Goal: Find specific page/section: Find specific page/section

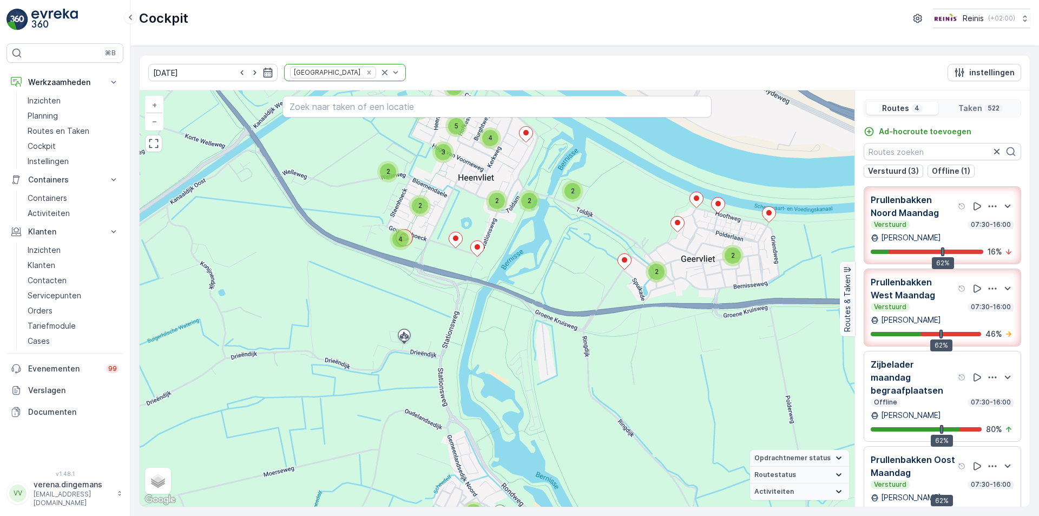
drag, startPoint x: 385, startPoint y: 156, endPoint x: 485, endPoint y: 286, distance: 164.0
click at [485, 286] on div "2 2 2 2 3 4 2 2 5 3 2 2 2 3 3 2 2 2 2 5 2 3 4 2 2 2 2 4 2 2 3 2 4 4 9 10 7 5 19…" at bounding box center [497, 298] width 715 height 416
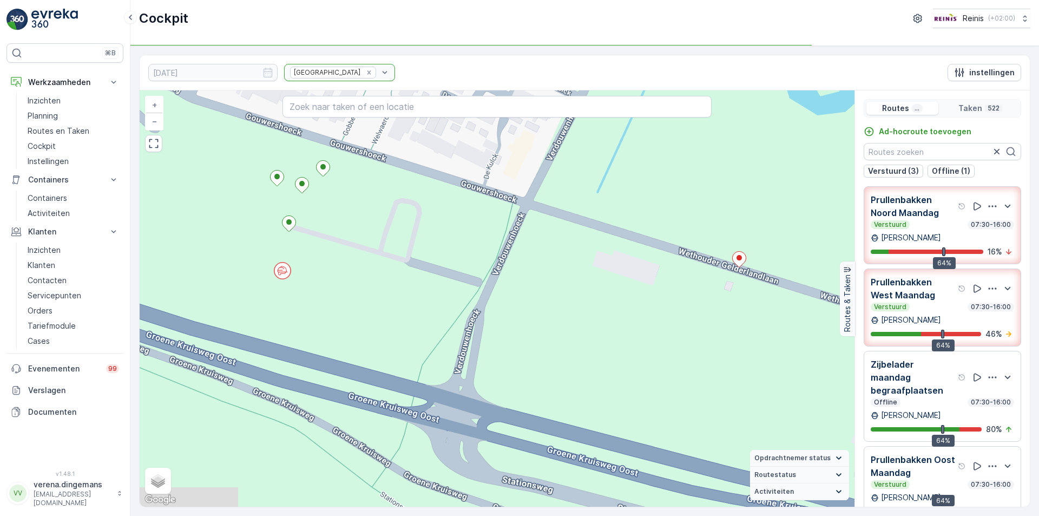
drag, startPoint x: 326, startPoint y: 200, endPoint x: 516, endPoint y: 258, distance: 198.6
click at [516, 258] on div "2 2 2 2 2 2 2 2 2 3 3 2 6 2 2 2 2 2 2 2 2 2 2 2 2 2 4 2 2 2 2 2 3 2 2 2 2 2 2 2…" at bounding box center [497, 298] width 715 height 416
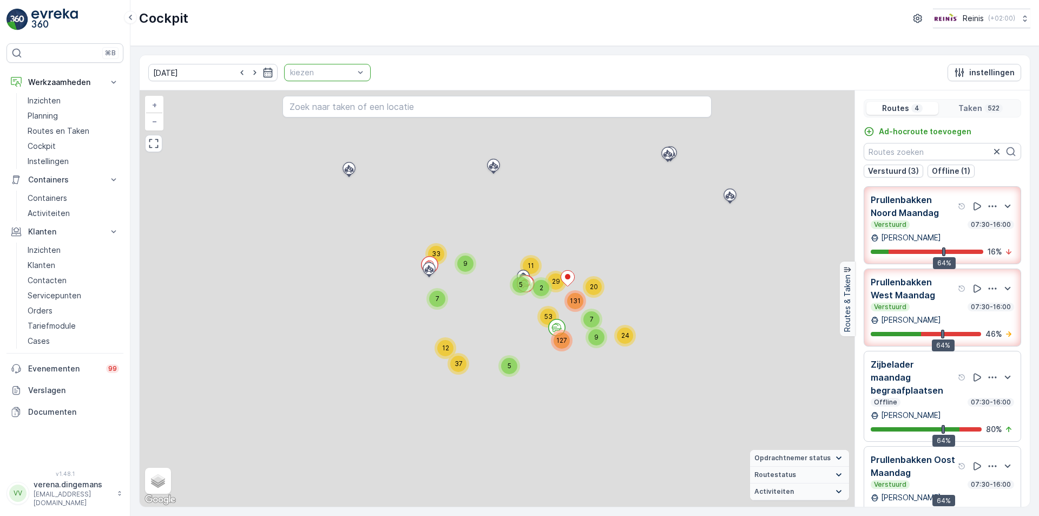
click at [326, 75] on div at bounding box center [322, 72] width 66 height 9
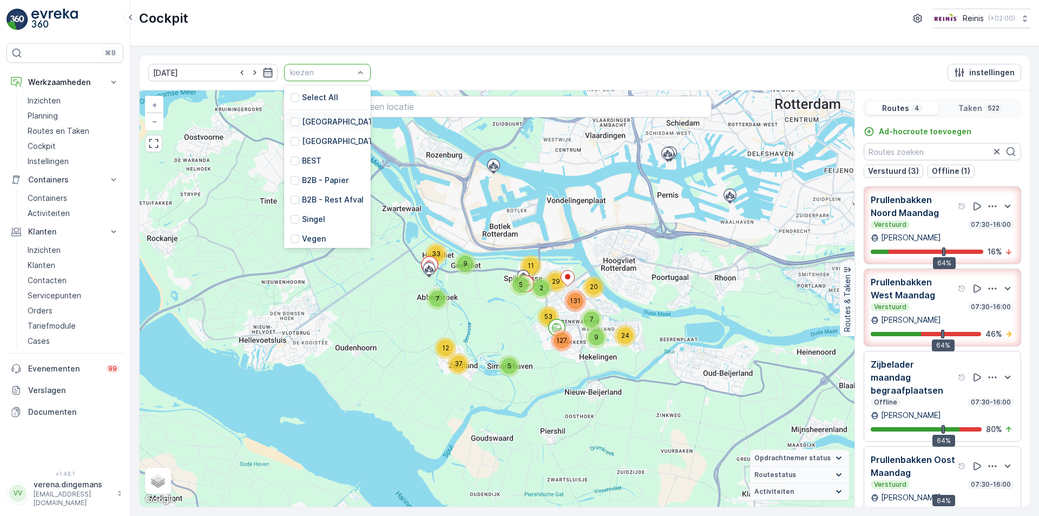
click at [291, 123] on div "[GEOGRAPHIC_DATA]" at bounding box center [336, 121] width 90 height 11
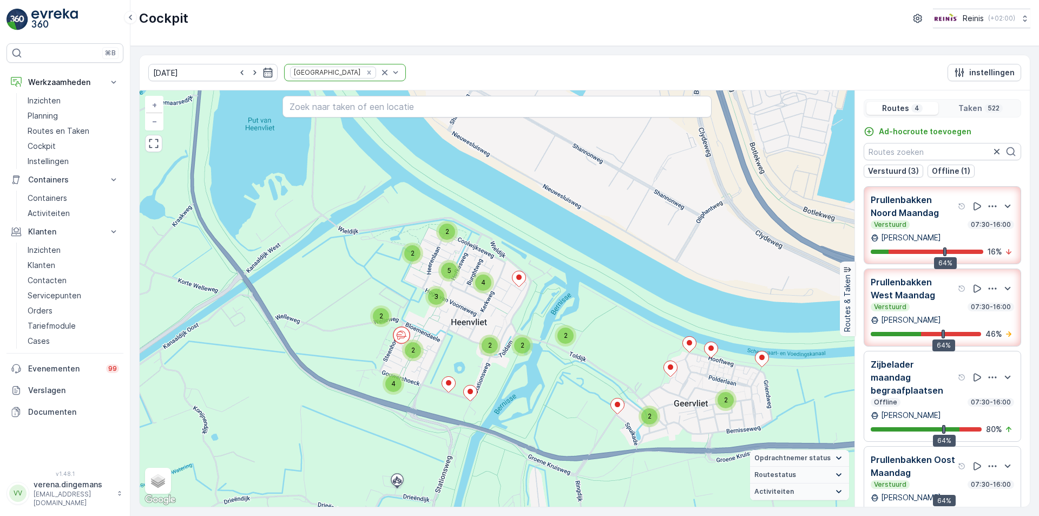
drag, startPoint x: 500, startPoint y: 385, endPoint x: 476, endPoint y: 311, distance: 77.9
click at [476, 311] on div "2 2 2 2 3 4 2 2 5 3 2 2 2 3 3 2 2 2 2 5 2 3 4 2 2 2 2 4 2 2 3 2 4 4 9 10 7 5 19…" at bounding box center [497, 298] width 715 height 416
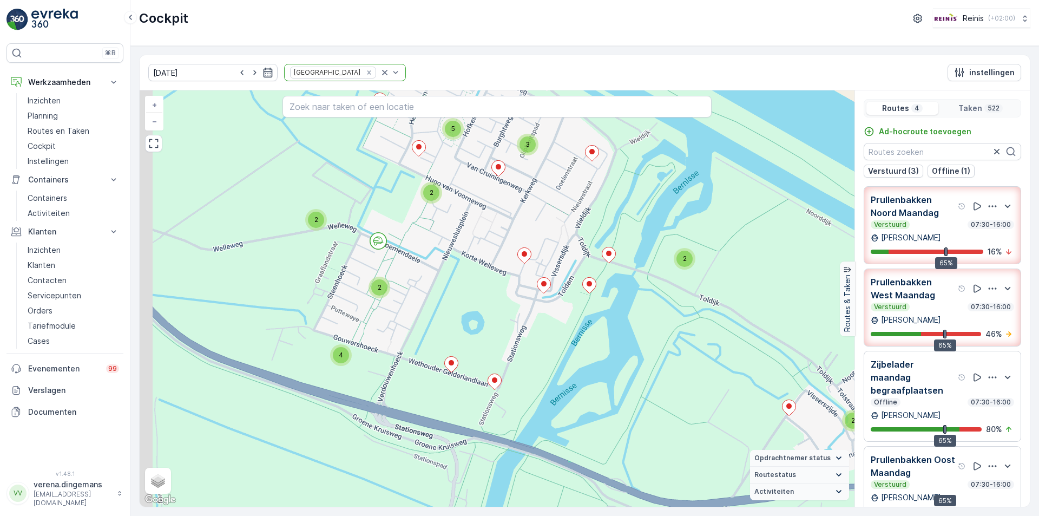
drag, startPoint x: 460, startPoint y: 248, endPoint x: 682, endPoint y: 275, distance: 223.4
click at [682, 275] on div "2 2 4 2 2 4 2 2 2 2 2 2 2 2 5 2 2 3 2 2 4 2 3 4 2 8 6 4 2 5 5 2 4 13 2 6 4 3 3 …" at bounding box center [497, 298] width 715 height 416
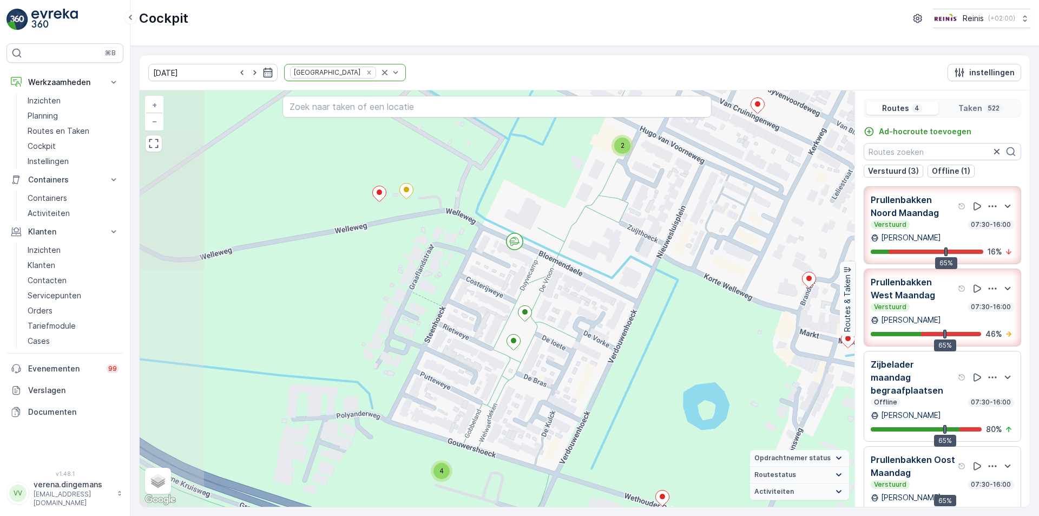
drag, startPoint x: 392, startPoint y: 256, endPoint x: 639, endPoint y: 310, distance: 252.5
click at [639, 310] on div "2 2 3 2 2 2 2 2 2 2 2 2 2 4 2 2 2 2 3 2 3 2 2 2 2 3 5 2 4 2 4 6 2 2 3 2 2 3 2 2…" at bounding box center [497, 298] width 715 height 416
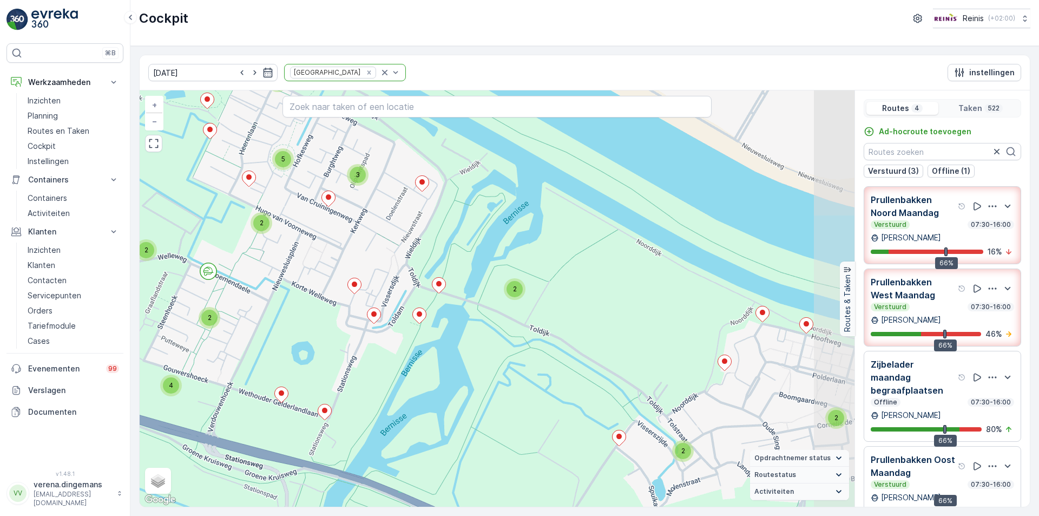
drag, startPoint x: 687, startPoint y: 304, endPoint x: 317, endPoint y: 299, distance: 369.6
click at [317, 299] on div "2 2 4 2 2 4 2 2 2 2 2 2 2 2 5 2 2 3 2 2 4 2 3 4 2 8 6 4 2 5 5 2 4 13 2 6 4 3 3 …" at bounding box center [497, 298] width 715 height 416
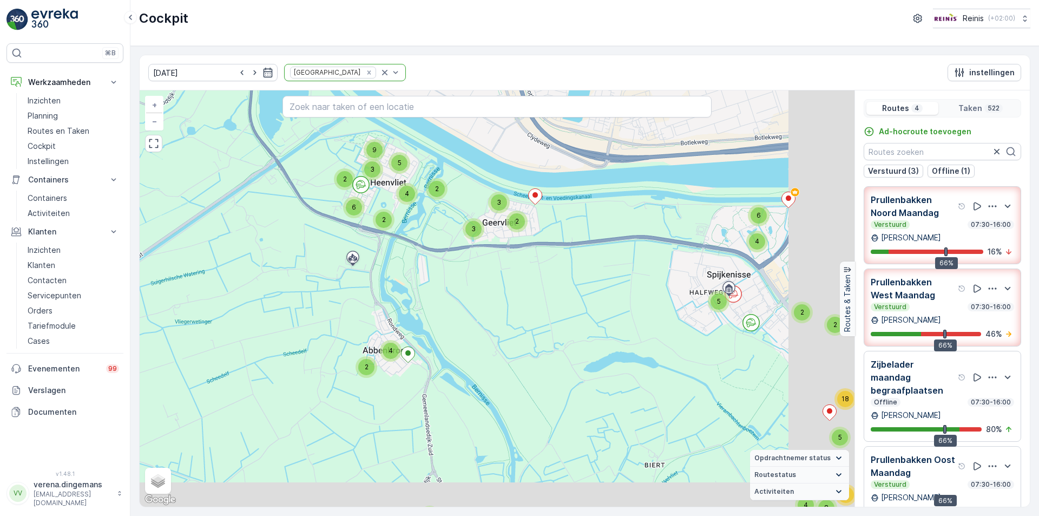
drag, startPoint x: 589, startPoint y: 385, endPoint x: 484, endPoint y: 249, distance: 172.0
click at [484, 249] on div "4 2 2 7 4 3 9 4 5 8 2 4 3 2 3 9 2 3 5 4 2 2 6 2 5 6 4 2 19 7 24 9 4 3 9 18 4 9 …" at bounding box center [497, 298] width 715 height 416
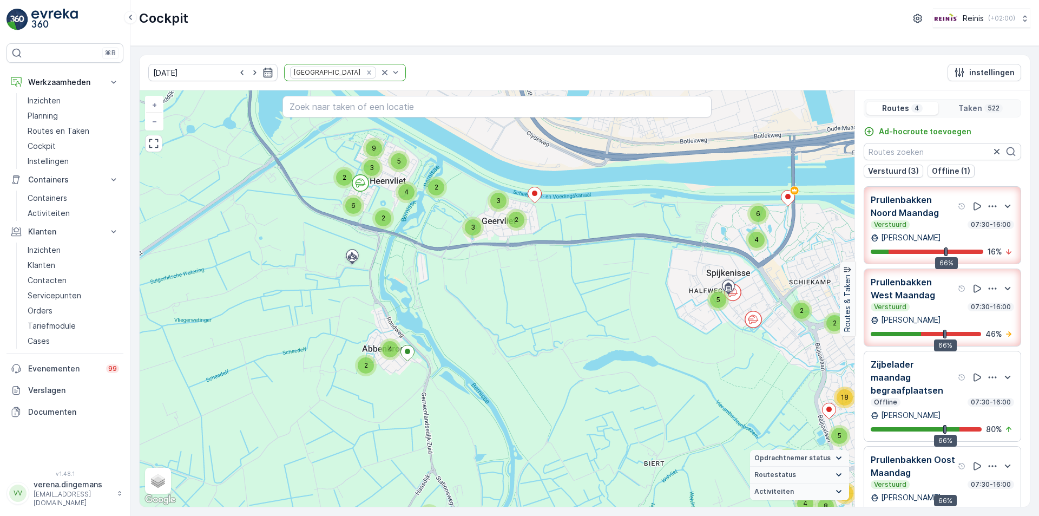
click at [933, 470] on p "Prullenbakken Oost Maandag" at bounding box center [913, 466] width 85 height 26
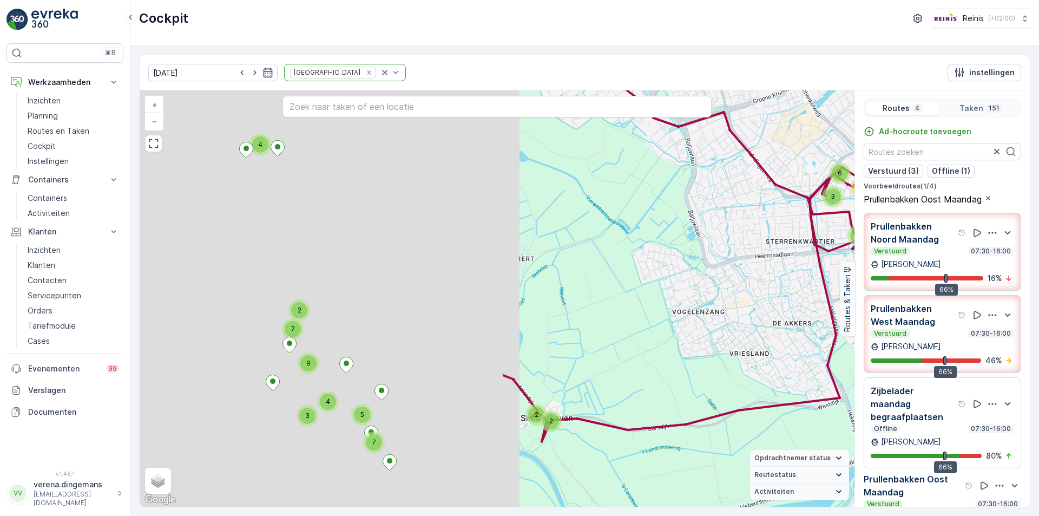
drag, startPoint x: 394, startPoint y: 289, endPoint x: 886, endPoint y: 205, distance: 498.4
click at [886, 205] on div "2 2 2 7 3 9 4 5 7 4 3 2 3 9 3 5 4 2 6 24 4 3 9 6 10 3 + − Satelliet stappenplan…" at bounding box center [585, 298] width 890 height 416
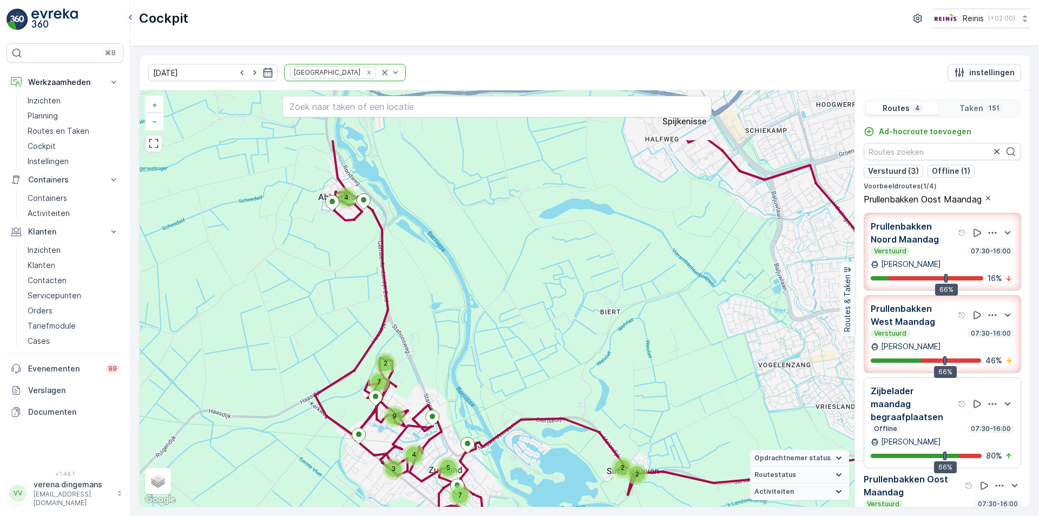
drag, startPoint x: 432, startPoint y: 211, endPoint x: 473, endPoint y: 391, distance: 184.9
click at [473, 391] on div "2 2 2 7 3 9 4 5 7 4 3 2 3 9 3 5 4 2 6 24 4 3 9 6 10 3 + − Satelliet stappenplan…" at bounding box center [497, 298] width 715 height 416
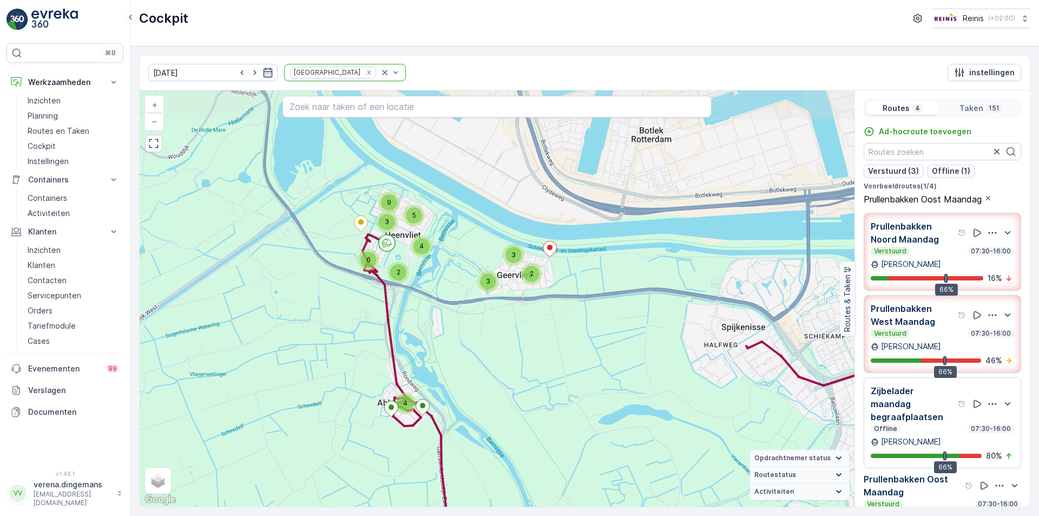
drag, startPoint x: 395, startPoint y: 228, endPoint x: 439, endPoint y: 345, distance: 124.8
click at [439, 345] on div "2 2 2 7 3 9 4 5 7 4 3 2 3 9 3 5 4 2 6 24 4 3 9 6 10 3 + − Satelliet stappenplan…" at bounding box center [497, 298] width 715 height 416
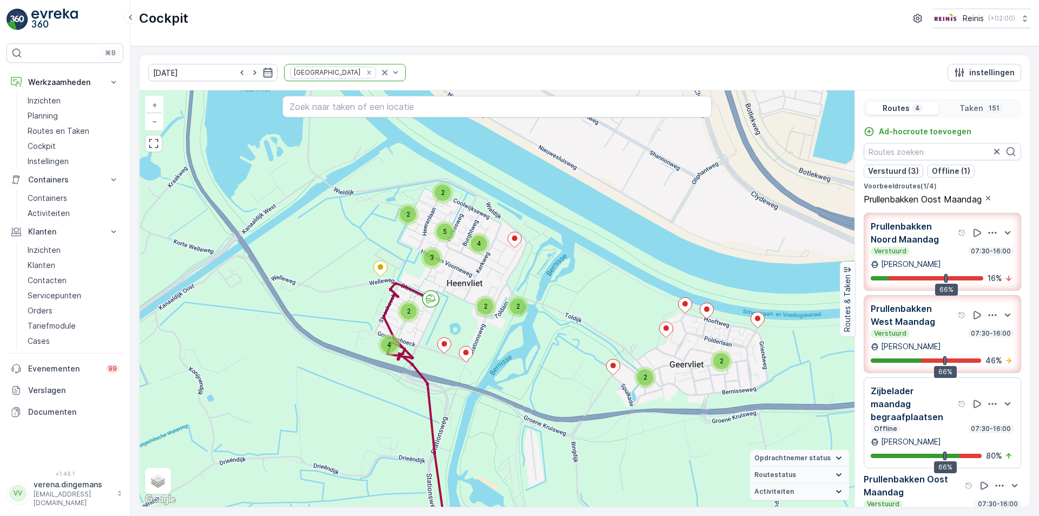
drag, startPoint x: 475, startPoint y: 215, endPoint x: 580, endPoint y: 310, distance: 141.7
click at [580, 310] on div "2 2 3 2 2 5 3 2 2 2 3 3 2 2 2 2 5 3 4 2 2 4 2 5 19 4 3 9 6 4 5 3 + − Satelliet …" at bounding box center [497, 298] width 715 height 416
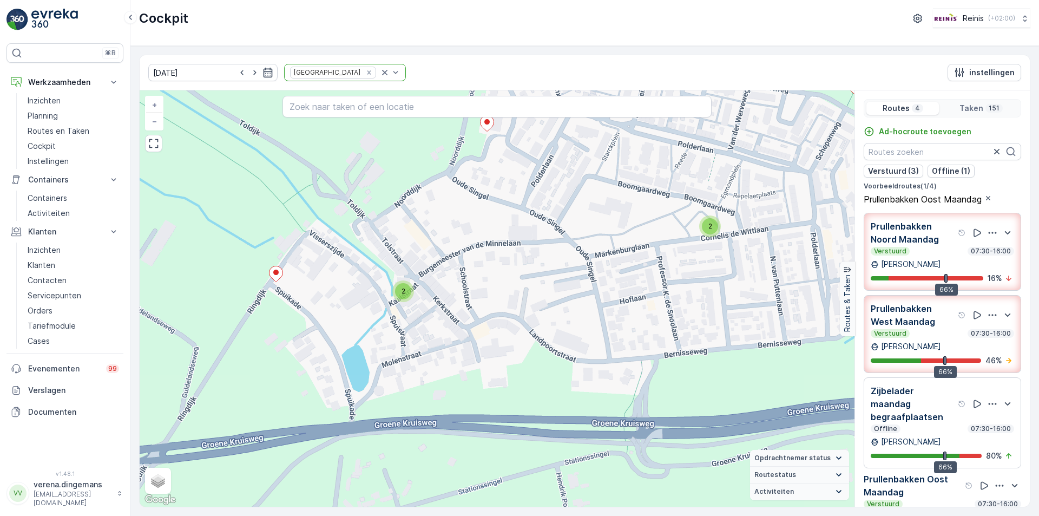
drag, startPoint x: 449, startPoint y: 416, endPoint x: 562, endPoint y: 272, distance: 182.6
click at [562, 272] on div "3 2 2 2 2 2 2 2 2 2 2 5 4 4 2 6 2 2 2 3 2 3 2 3 + − Satelliet stappenplan Terre…" at bounding box center [497, 298] width 715 height 416
